Goal: Task Accomplishment & Management: Manage account settings

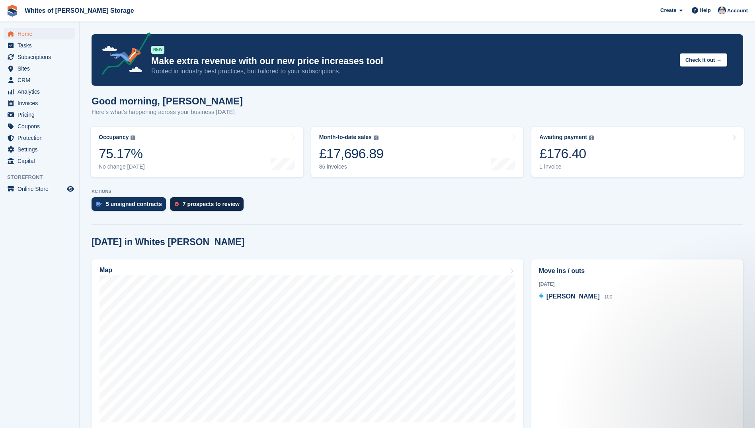
click at [208, 205] on div "7 prospects to review" at bounding box center [211, 204] width 57 height 6
